Goal: Task Accomplishment & Management: Use online tool/utility

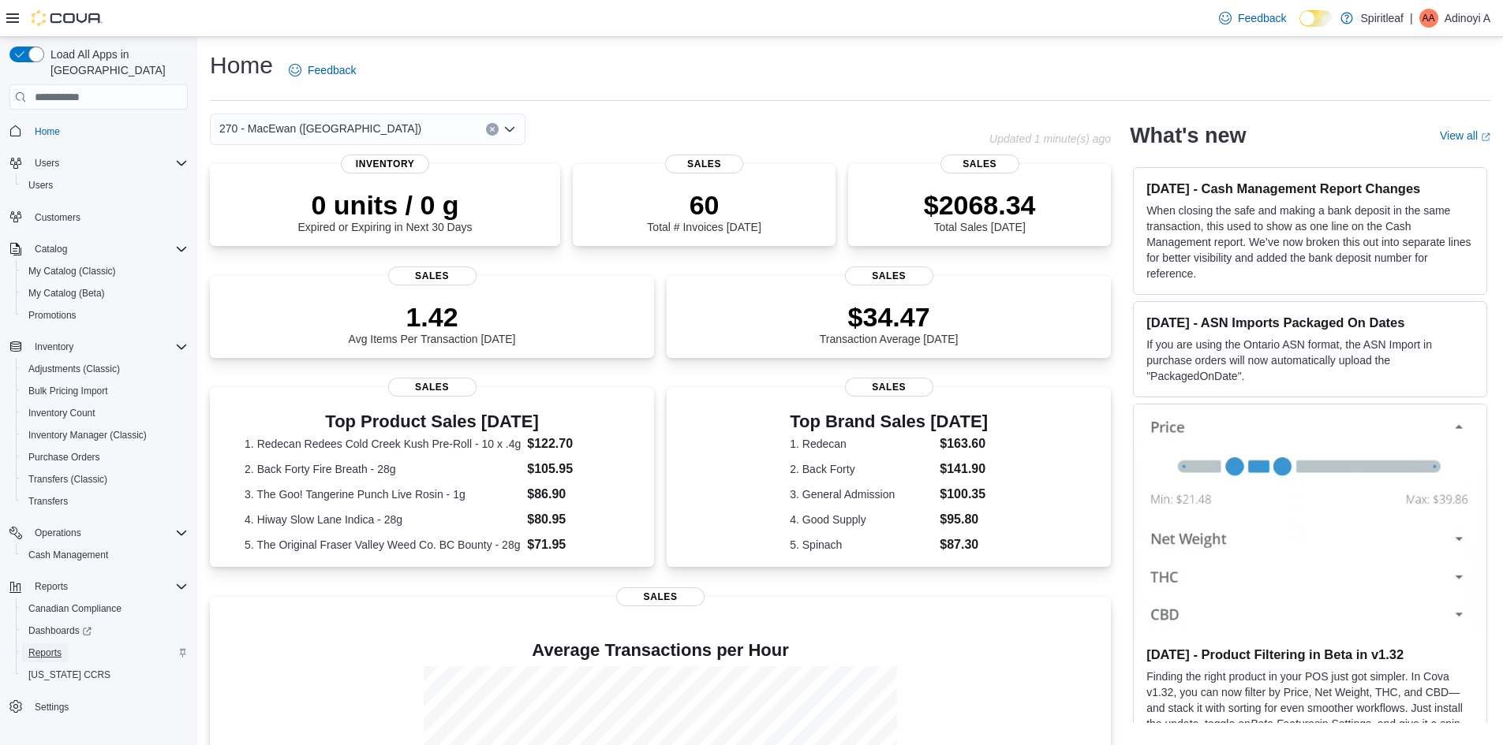
click at [56, 647] on span "Reports" at bounding box center [44, 653] width 33 height 13
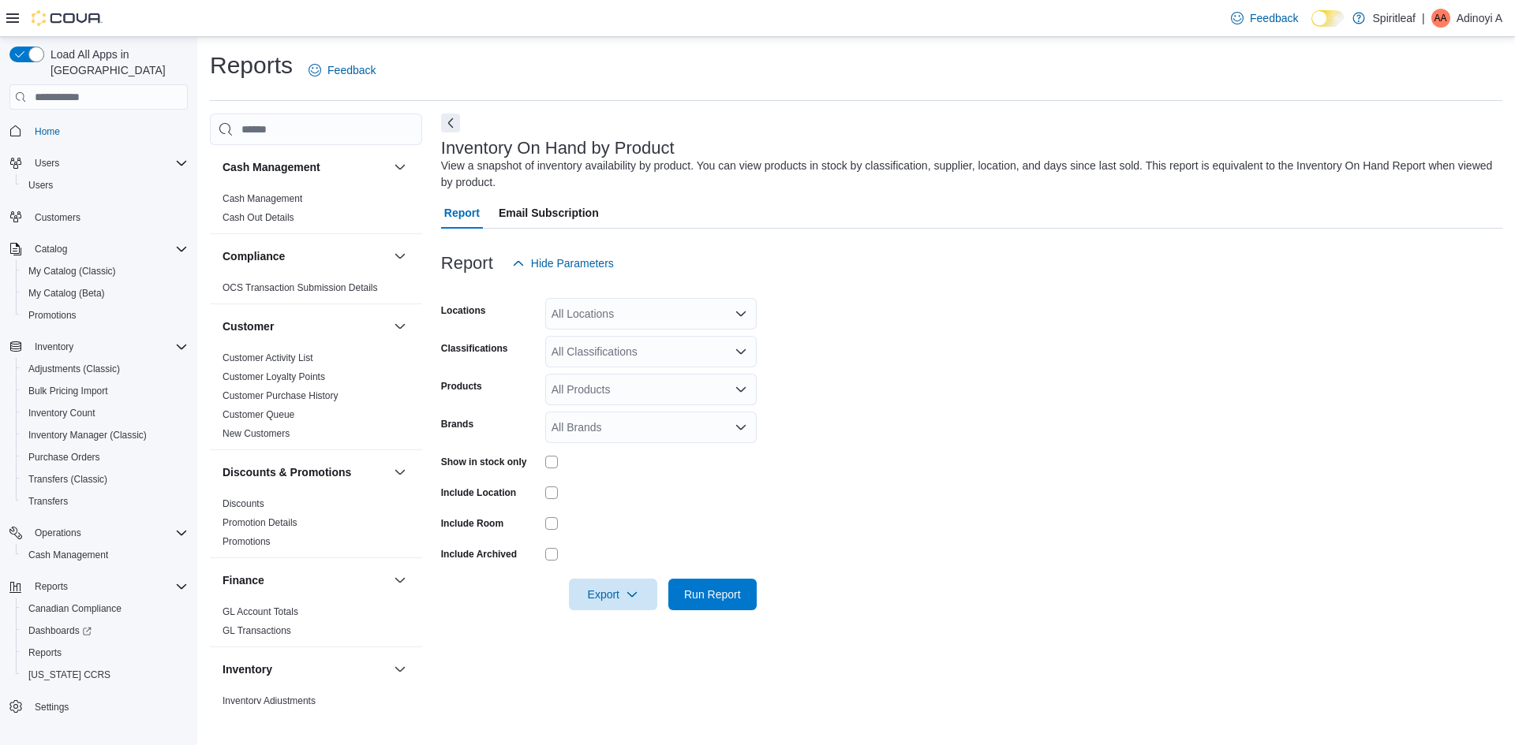
click at [573, 310] on div "All Locations" at bounding box center [650, 314] width 211 height 32
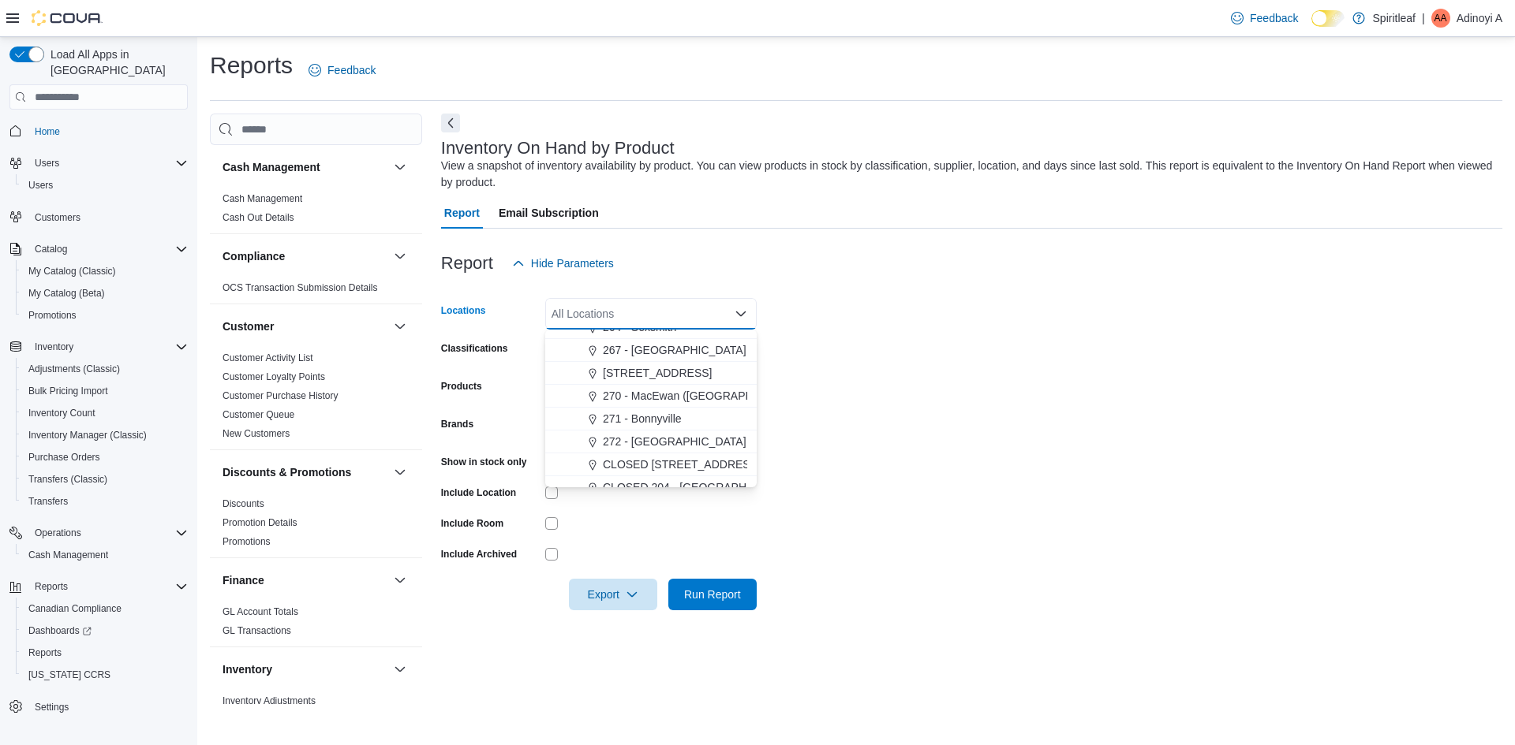
scroll to position [1104, 0]
click at [661, 380] on span "270 - MacEwan ([GEOGRAPHIC_DATA])" at bounding box center [704, 380] width 202 height 16
click at [924, 364] on form "Locations 270 - [GEOGRAPHIC_DATA] ([GEOGRAPHIC_DATA]) Combo box. Selected. 270 …" at bounding box center [971, 444] width 1061 height 331
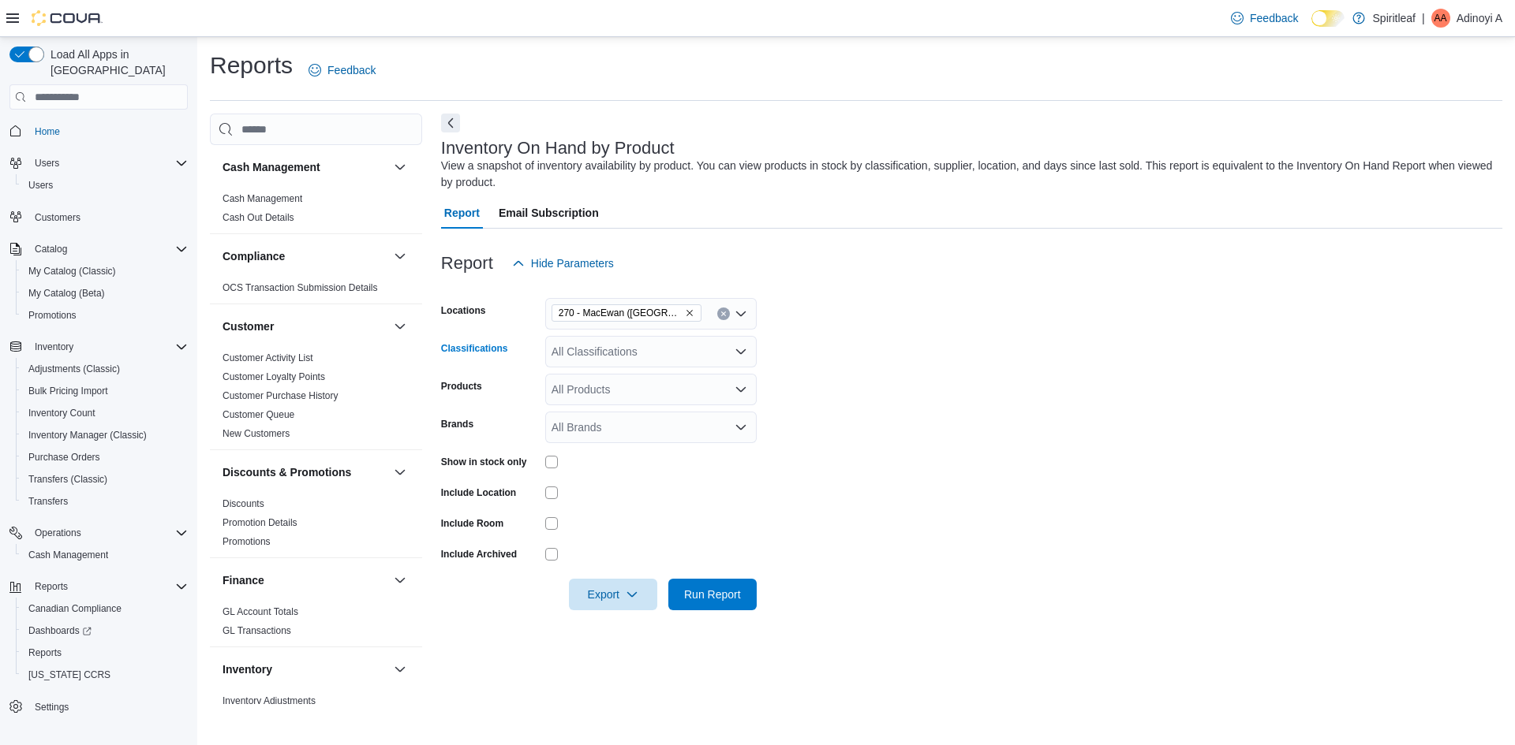
click at [649, 365] on div "All Classifications" at bounding box center [650, 352] width 211 height 32
click at [635, 481] on button "Infused Flower" at bounding box center [650, 491] width 211 height 23
click at [629, 461] on span "Milled Flower" at bounding box center [611, 455] width 65 height 16
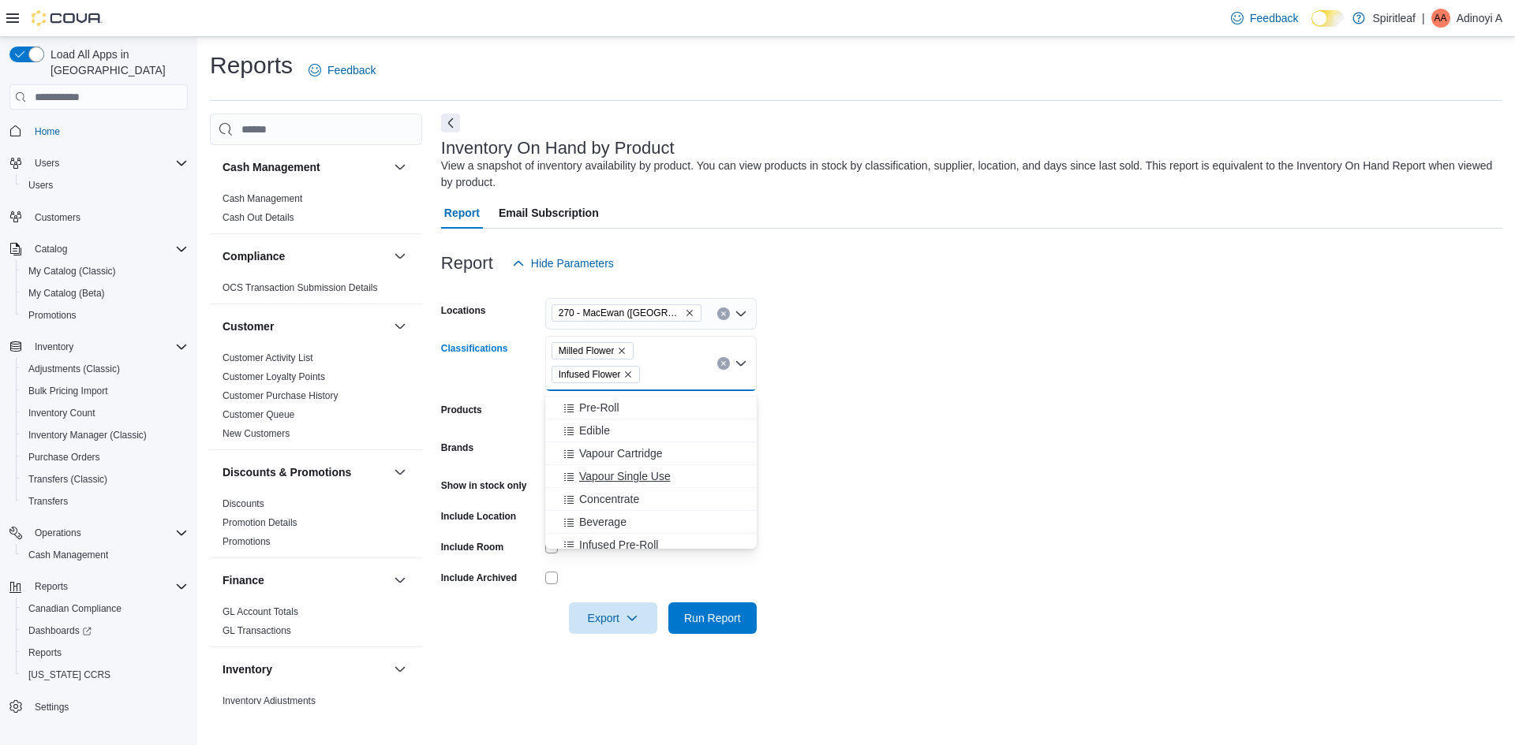
scroll to position [236, 0]
click at [622, 469] on span "Dried Flower" at bounding box center [610, 464] width 62 height 16
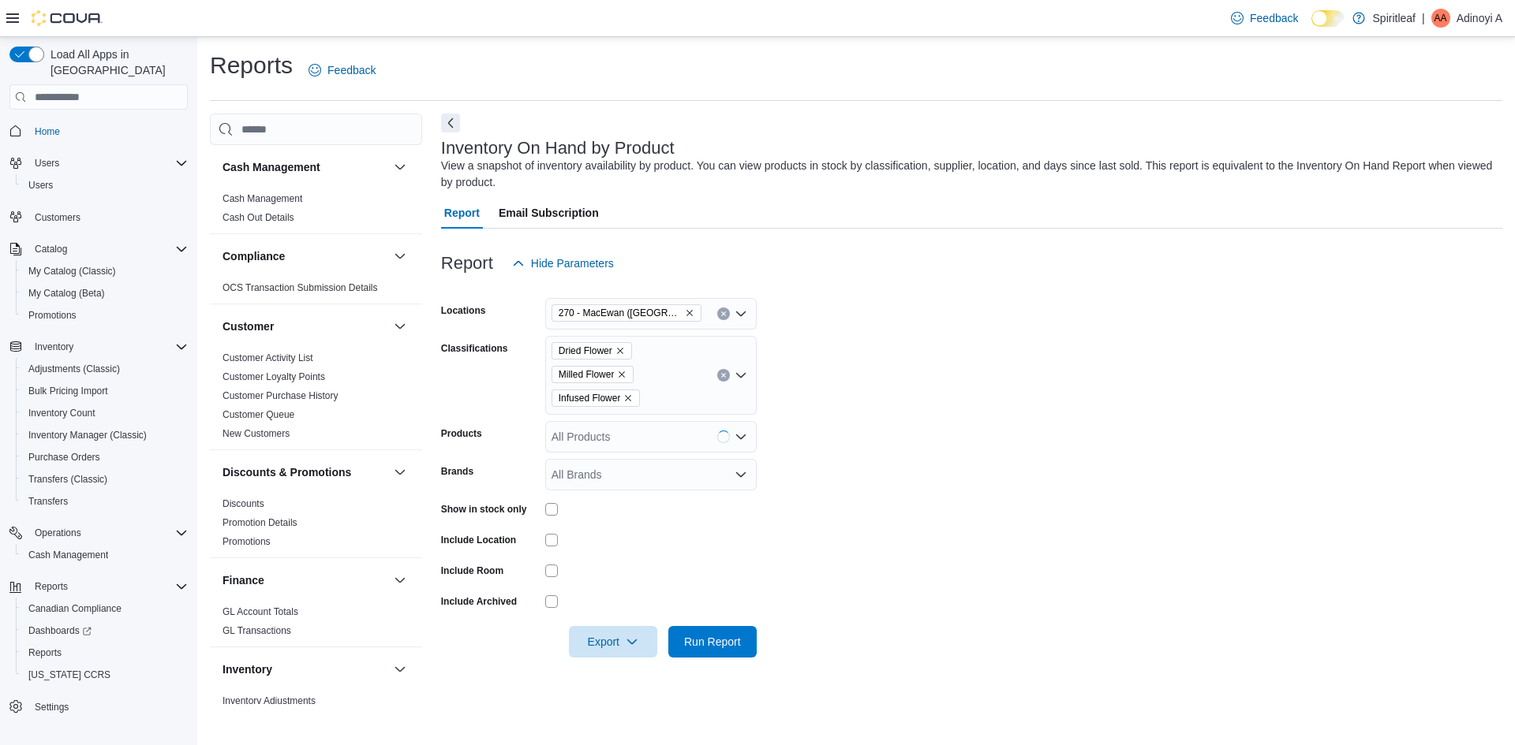
click at [815, 414] on form "Locations 270 - [GEOGRAPHIC_DATA] ([GEOGRAPHIC_DATA]) Classifications Dried Flo…" at bounding box center [971, 468] width 1061 height 379
click at [616, 642] on span "Export" at bounding box center [612, 642] width 69 height 32
click at [618, 547] on span "Export to Excel" at bounding box center [615, 547] width 71 height 13
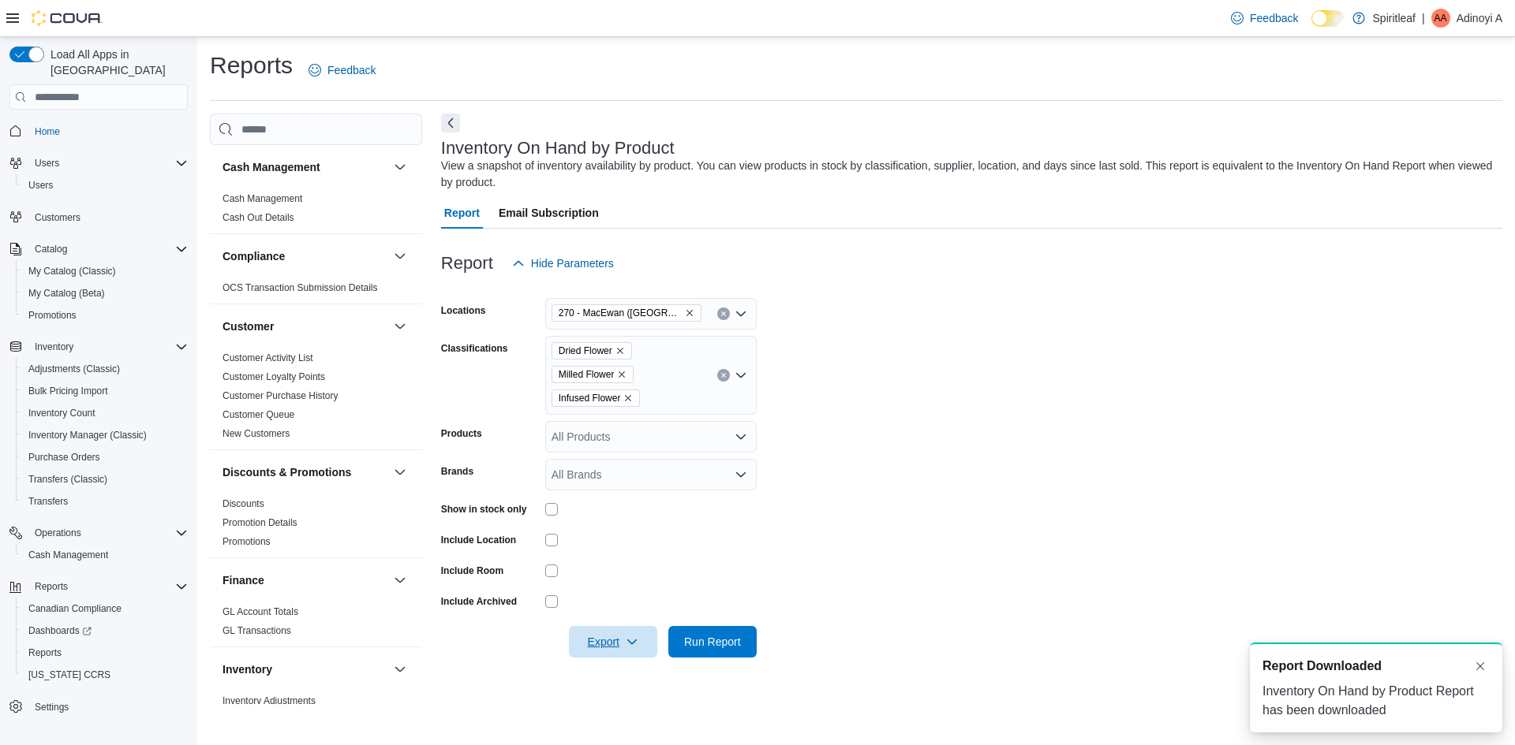
scroll to position [0, 0]
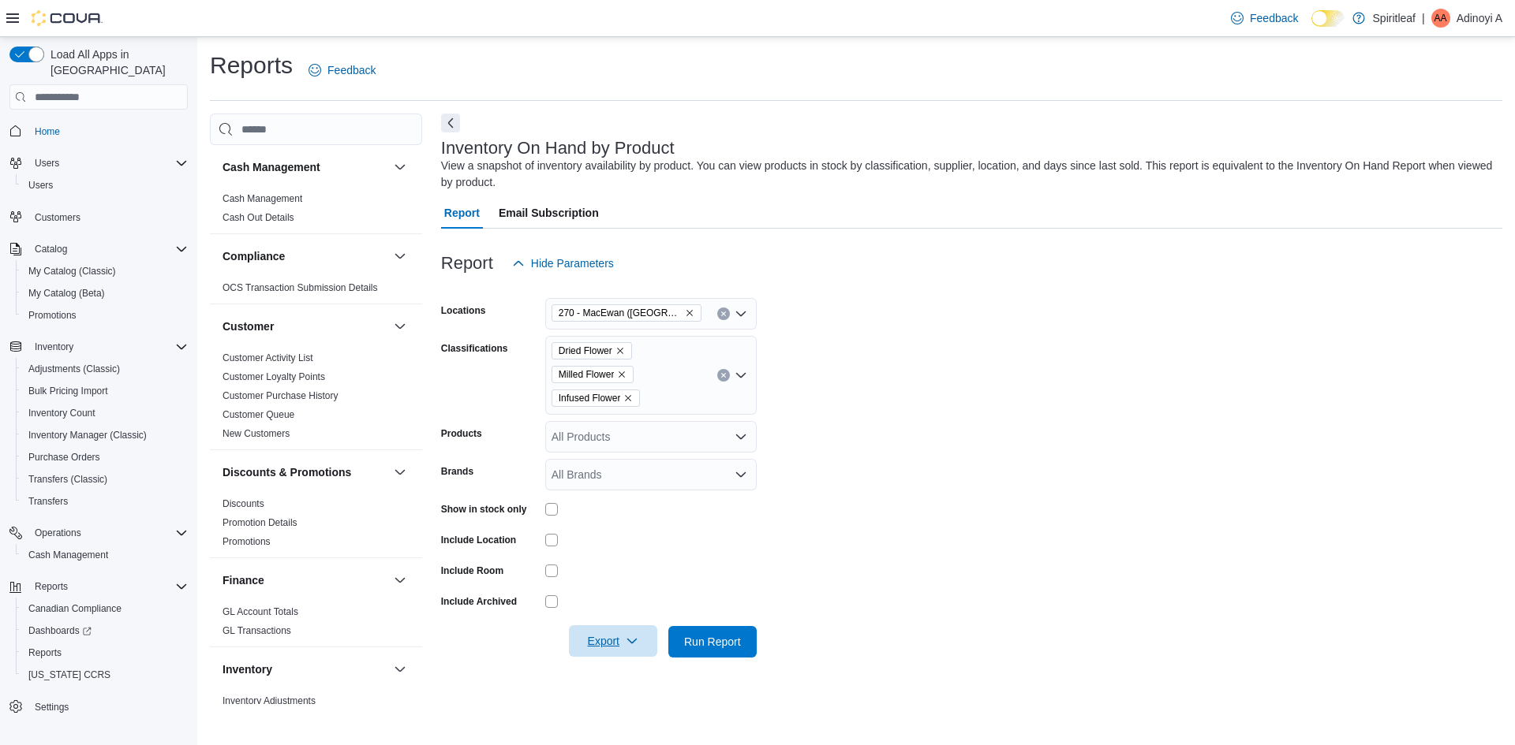
click at [614, 645] on span "Export" at bounding box center [612, 642] width 69 height 32
click at [621, 546] on span "Export to Excel" at bounding box center [615, 547] width 71 height 13
click at [723, 376] on icon "Clear input" at bounding box center [723, 376] width 4 height 4
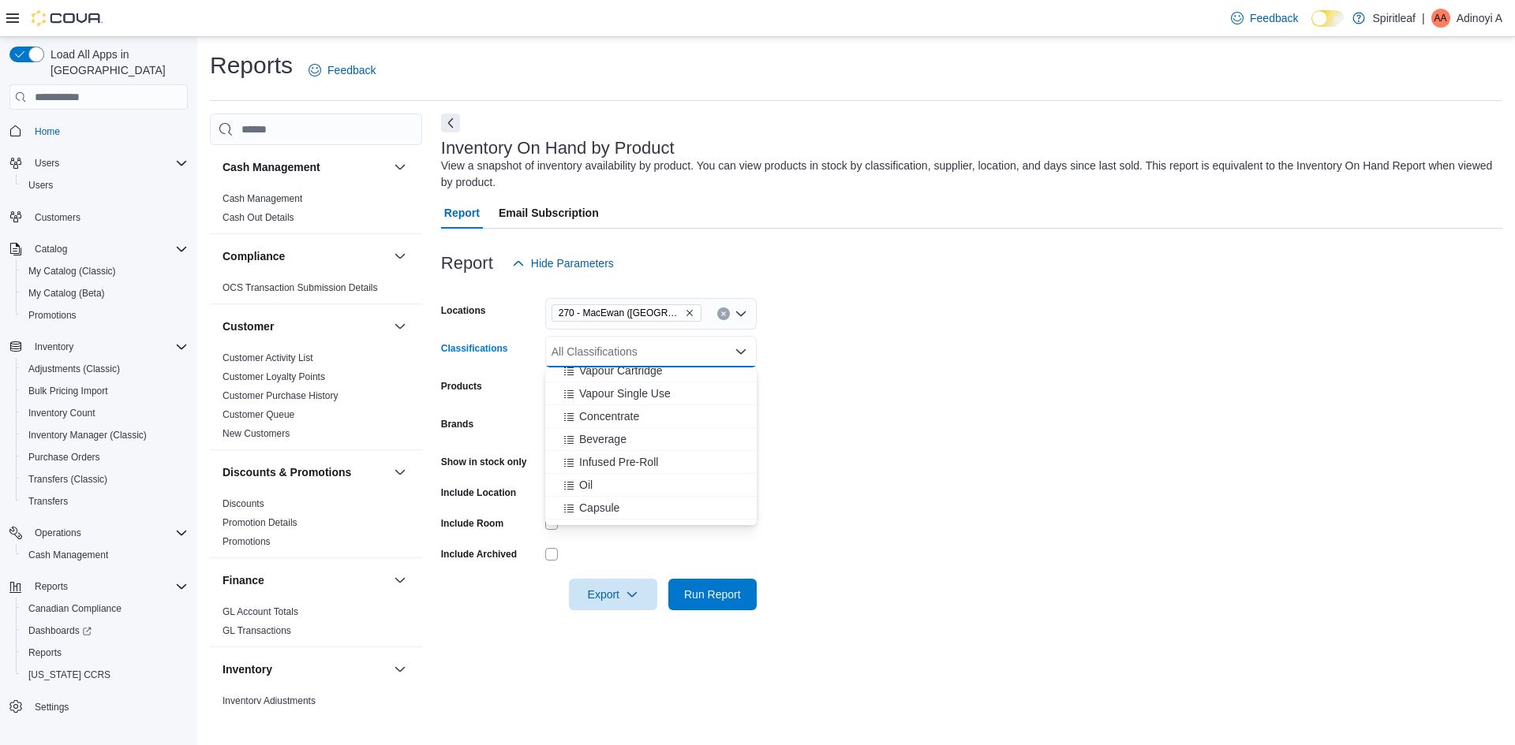
scroll to position [338, 0]
click at [626, 496] on span "Infused Pre-Roll" at bounding box center [618, 499] width 79 height 16
click at [619, 442] on div "Pre-Roll" at bounding box center [651, 440] width 192 height 16
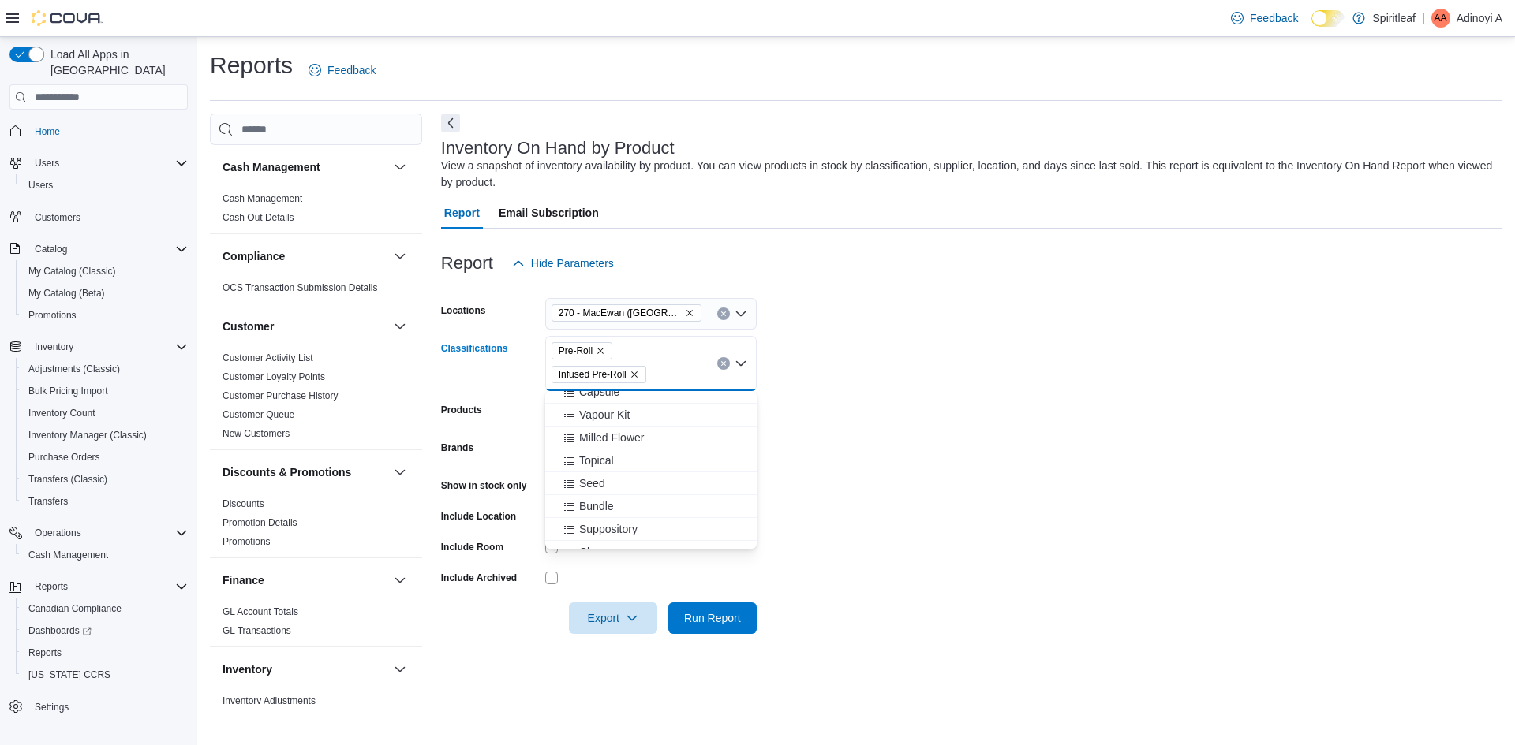
scroll to position [529, 0]
click at [967, 424] on form "Locations 270 - [GEOGRAPHIC_DATA] ([GEOGRAPHIC_DATA]) Classifications Pre-Roll …" at bounding box center [971, 456] width 1061 height 355
drag, startPoint x: 607, startPoint y: 626, endPoint x: 954, endPoint y: 487, distance: 374.5
click at [606, 604] on span "Export" at bounding box center [612, 619] width 69 height 32
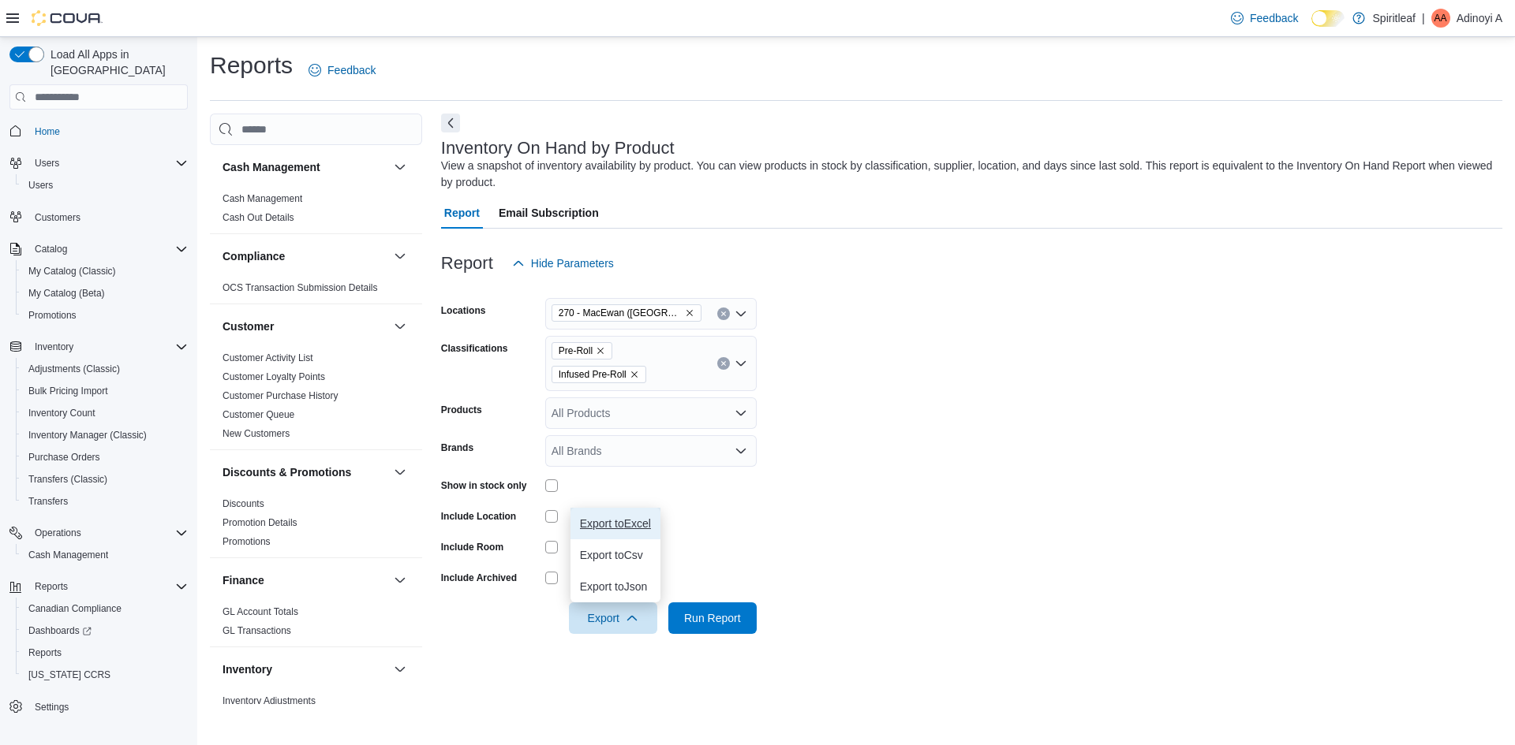
drag, startPoint x: 652, startPoint y: 525, endPoint x: 1296, endPoint y: 483, distance: 645.0
click at [651, 523] on span "Export to Excel" at bounding box center [615, 523] width 71 height 13
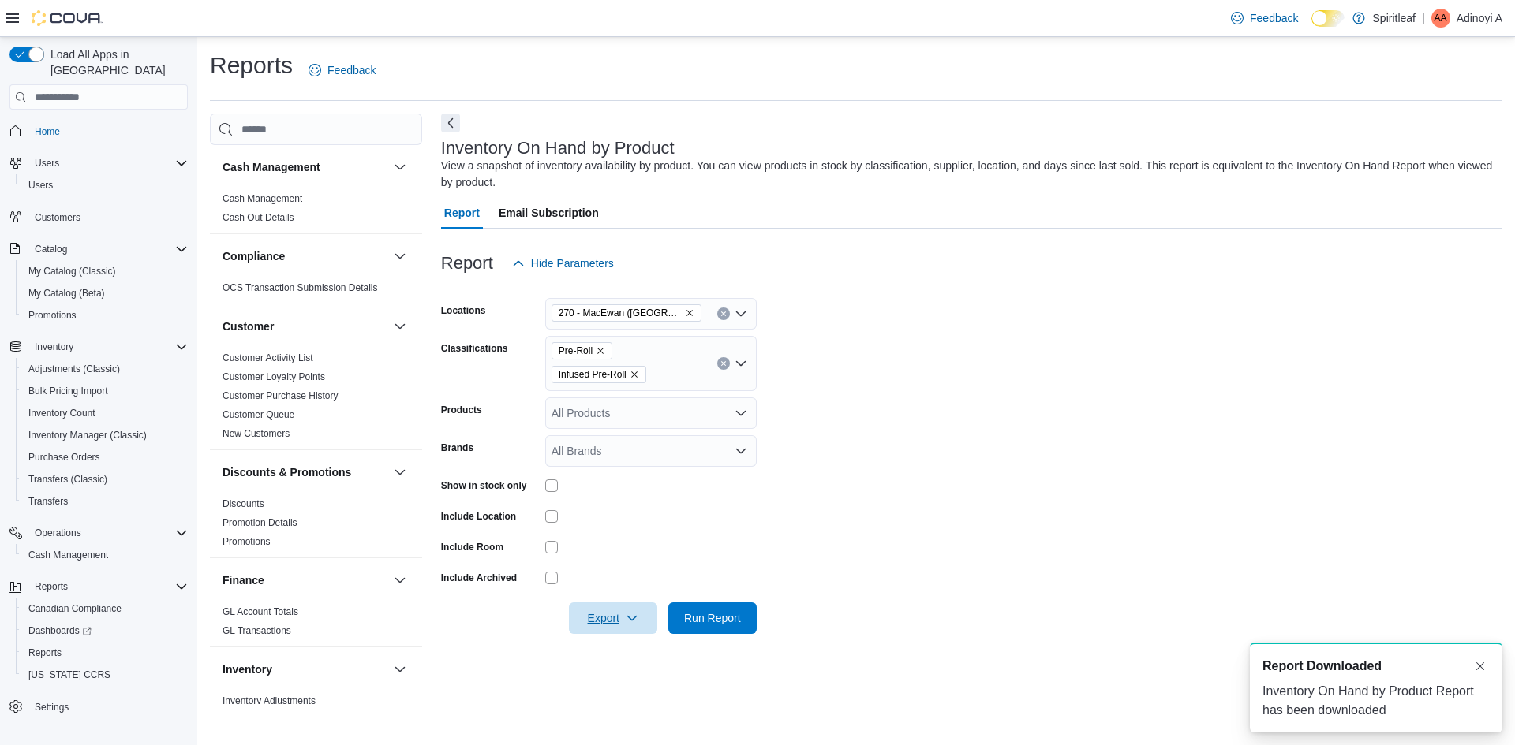
scroll to position [0, 0]
